Goal: Task Accomplishment & Management: Manage account settings

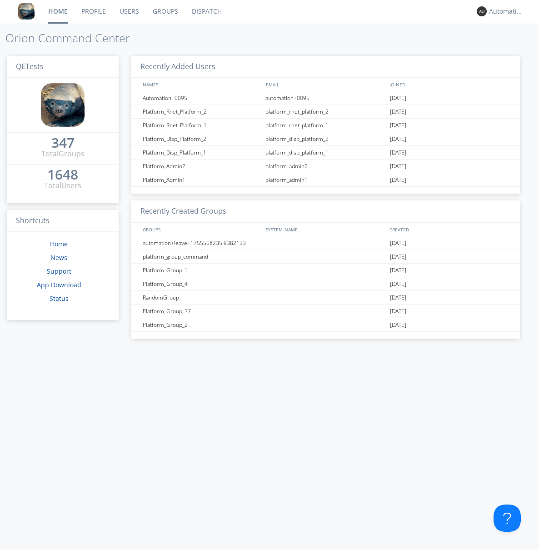
click at [165, 11] on link "Groups" at bounding box center [165, 11] width 39 height 23
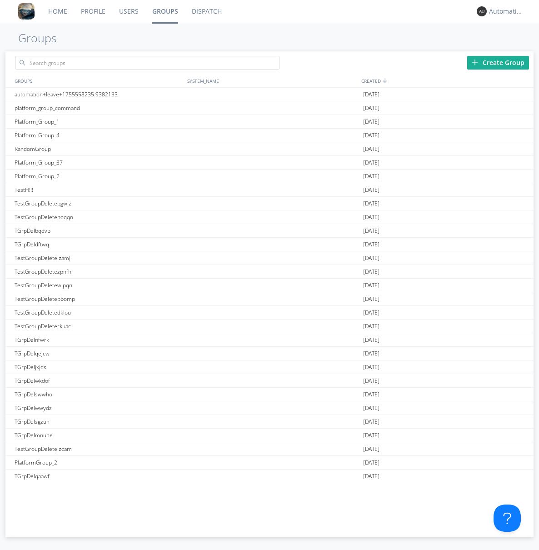
click at [498, 62] on div "Create Group" at bounding box center [498, 63] width 62 height 14
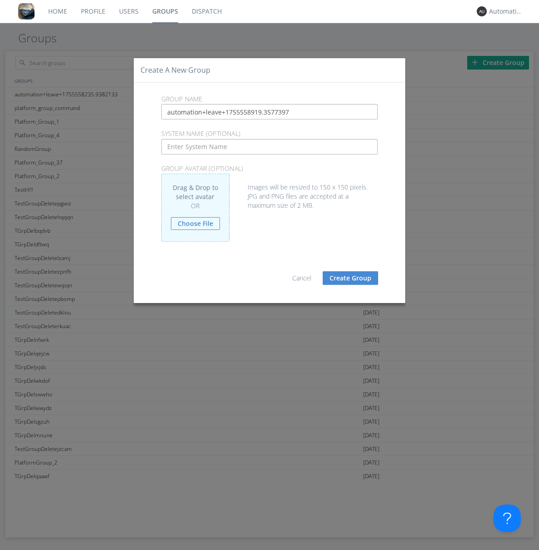
type input "automation+leave+1755558919.3577397"
click at [351, 278] on button "Create Group" at bounding box center [350, 278] width 55 height 14
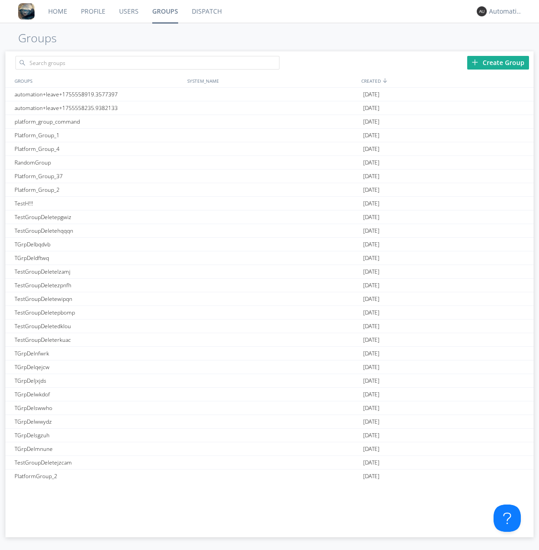
click at [165, 11] on link "Groups" at bounding box center [166, 11] width 40 height 23
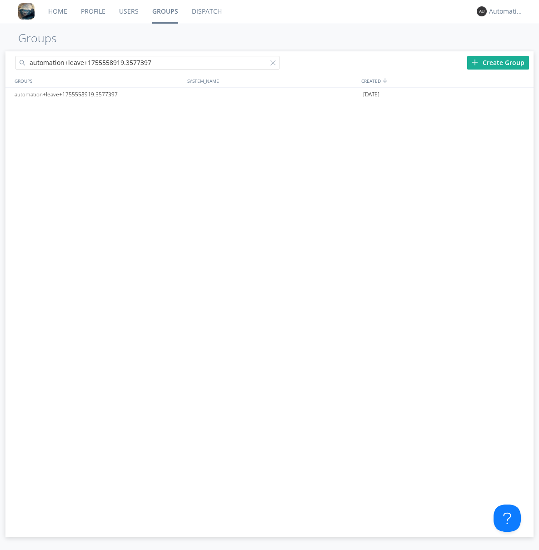
type input "automation+leave+1755558919.3577397"
click at [275, 64] on div at bounding box center [275, 64] width 9 height 9
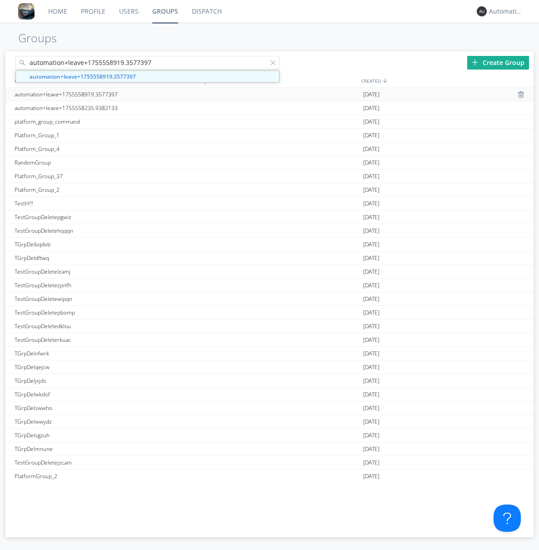
type input "automation+leave+1755558919.3577397"
click at [99, 94] on div "automation+leave+1755558919.3577397" at bounding box center [98, 94] width 173 height 13
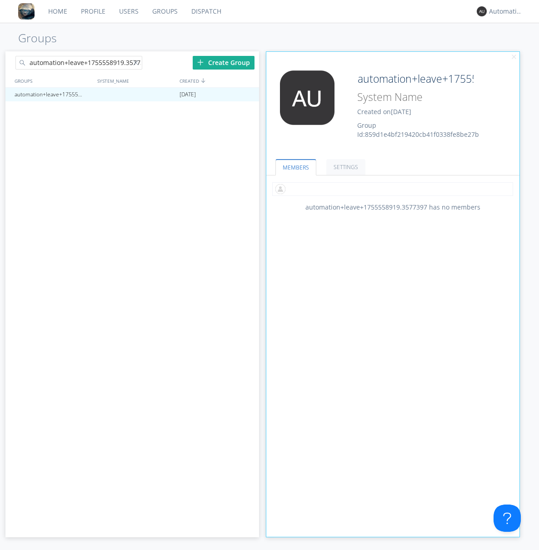
click at [393, 189] on input "text" at bounding box center [392, 189] width 241 height 14
type input "automation+0102"
click at [391, 189] on input "text" at bounding box center [392, 189] width 241 height 14
type input "automation+0103"
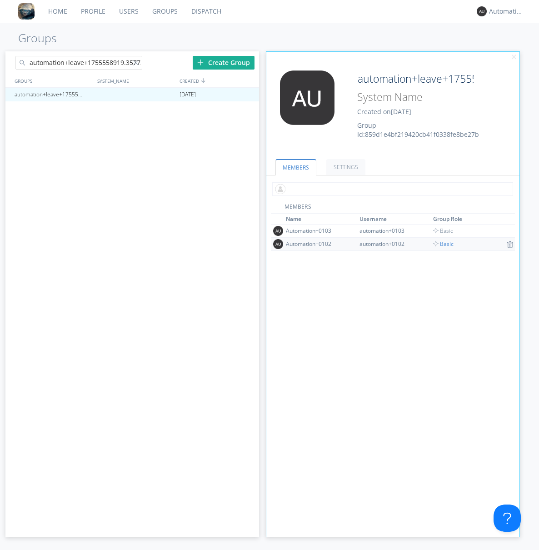
click at [391, 189] on input "text" at bounding box center [392, 189] width 241 height 14
click at [440, 244] on span "Basic" at bounding box center [443, 244] width 20 height 8
